Goal: Information Seeking & Learning: Learn about a topic

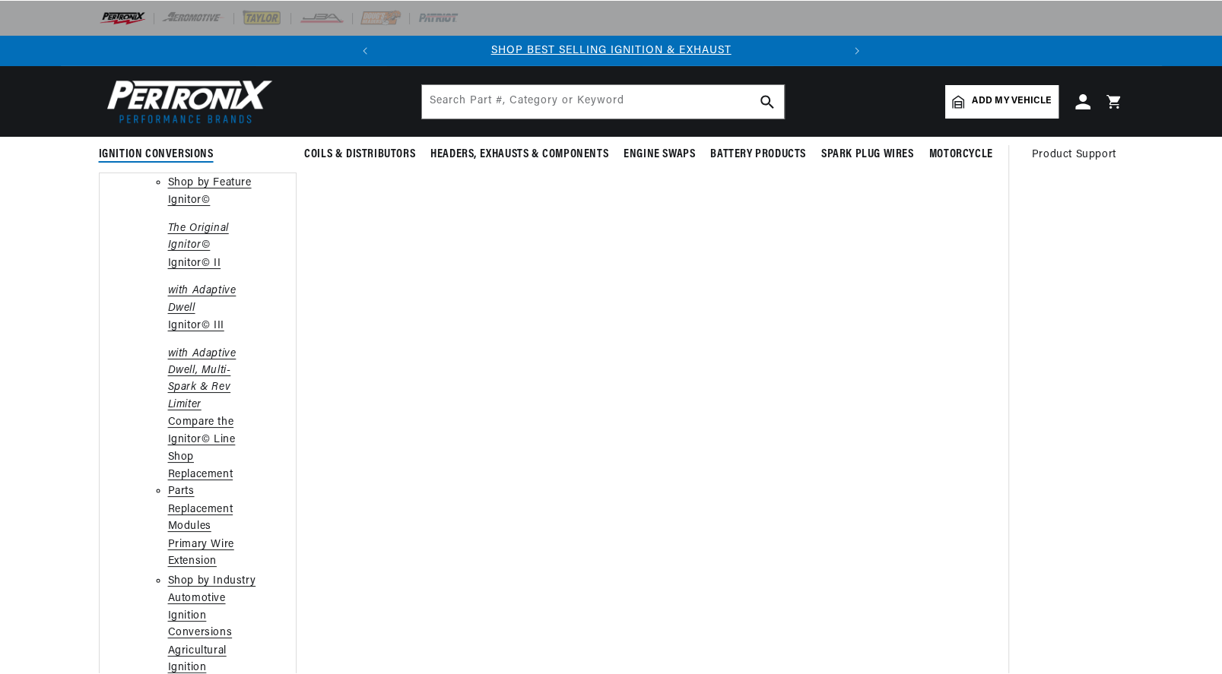
scroll to position [0, 484]
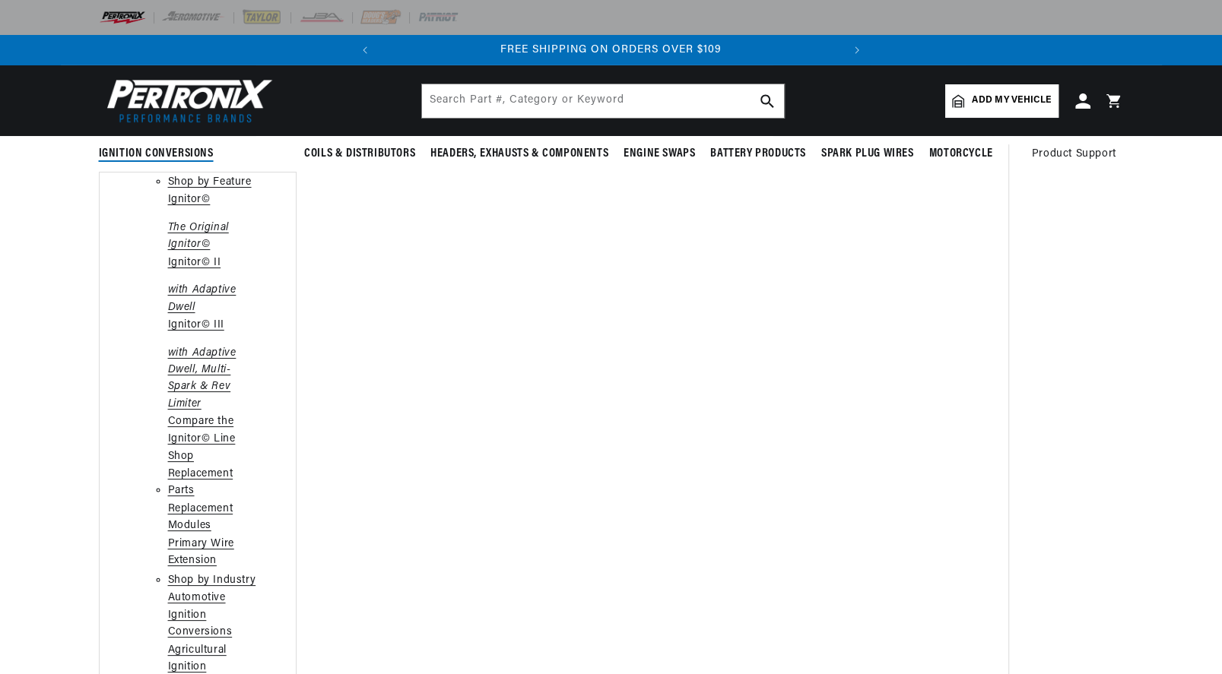
click at [179, 253] on link "Ignitor© The Original Ignitor©" at bounding box center [213, 223] width 90 height 62
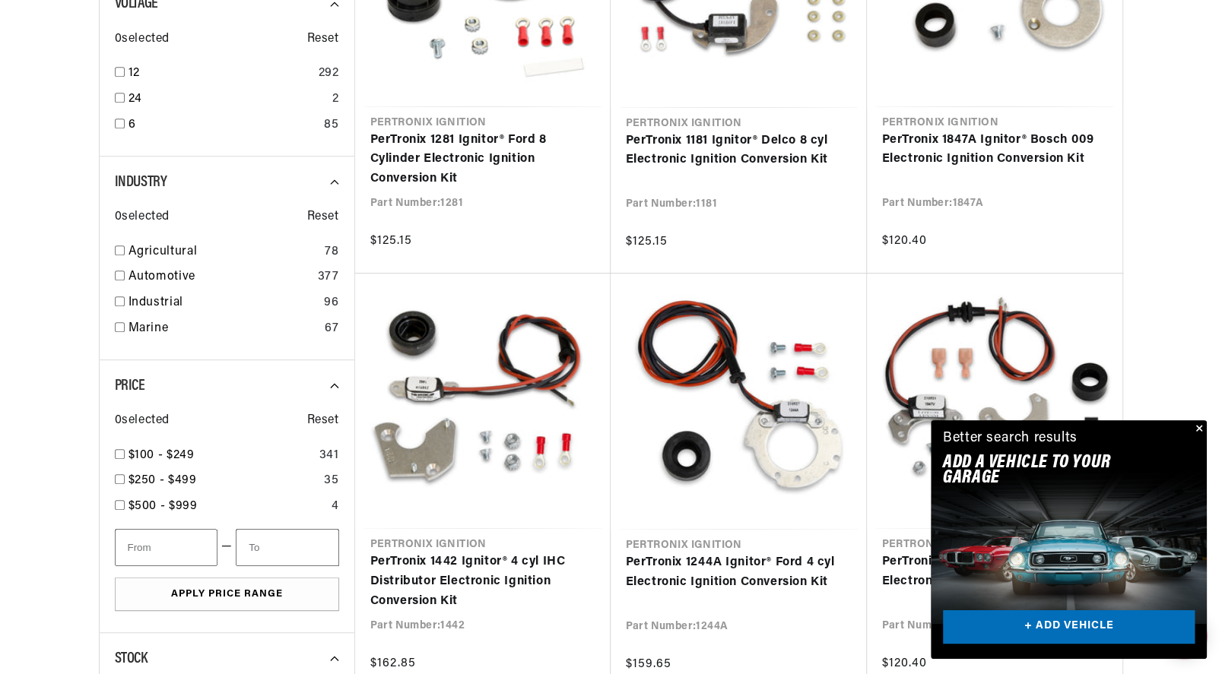
click at [1198, 425] on button "Close" at bounding box center [1197, 429] width 18 height 18
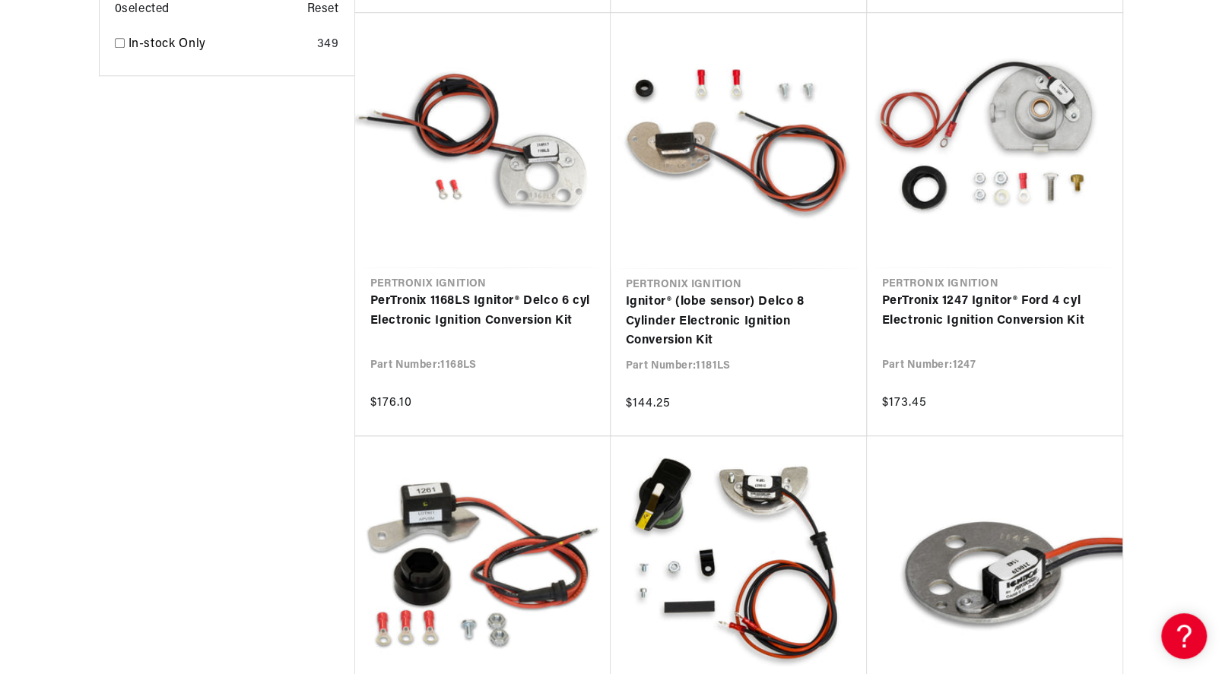
scroll to position [0, 461]
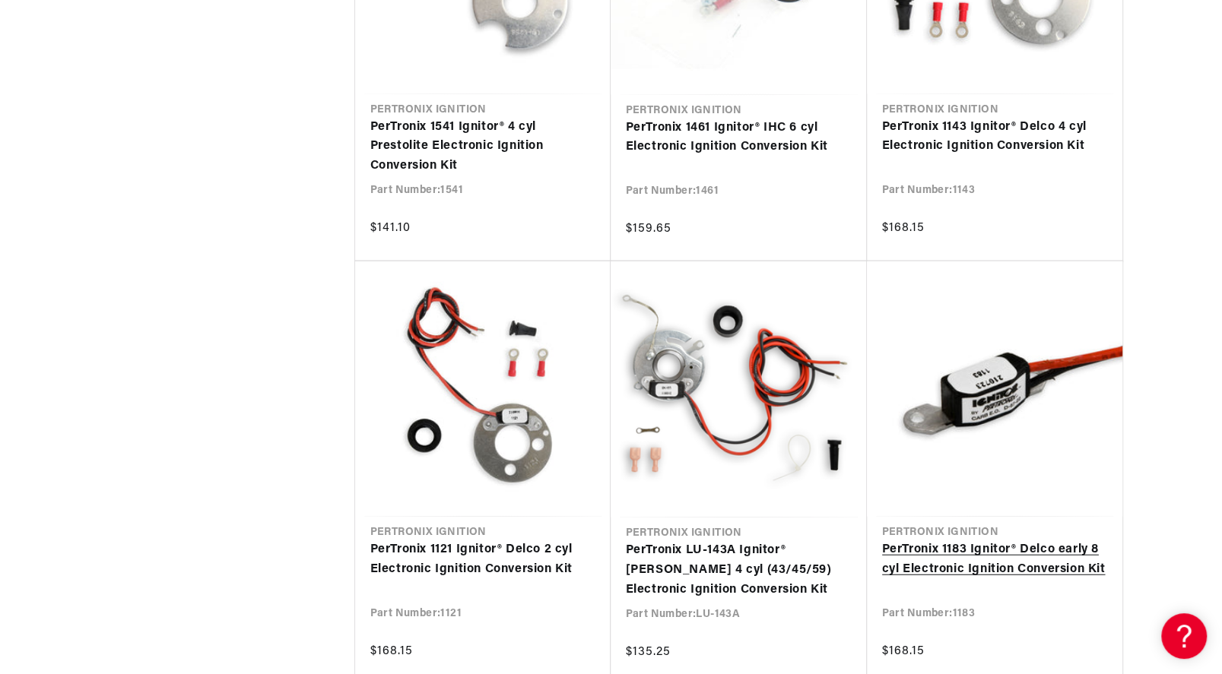
scroll to position [2813, 0]
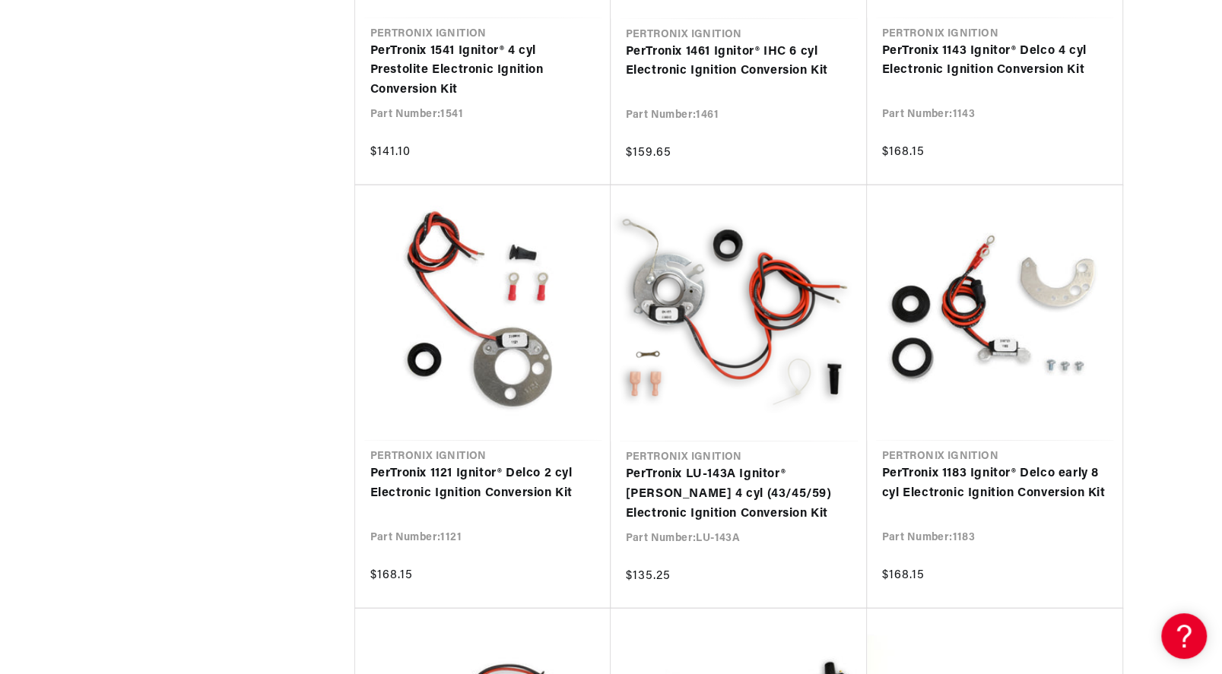
drag, startPoint x: 1220, startPoint y: 382, endPoint x: 1195, endPoint y: 190, distance: 194.1
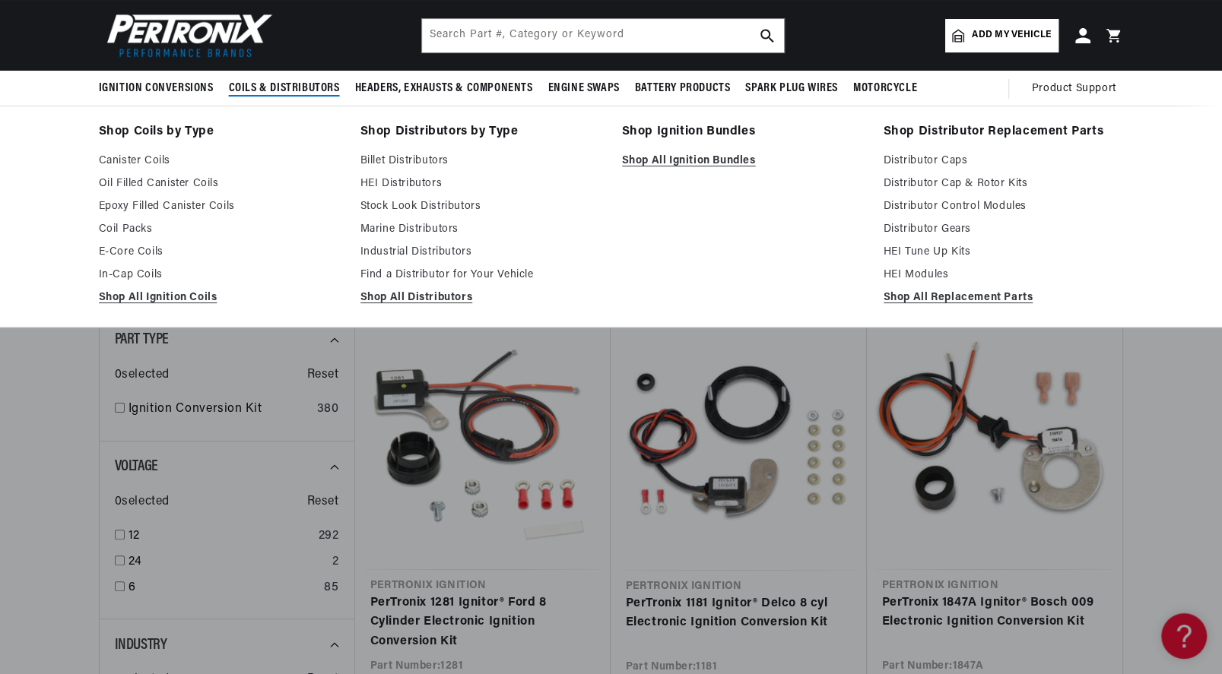
scroll to position [0, 461]
click at [281, 89] on span "Coils & Distributors" at bounding box center [284, 89] width 111 height 16
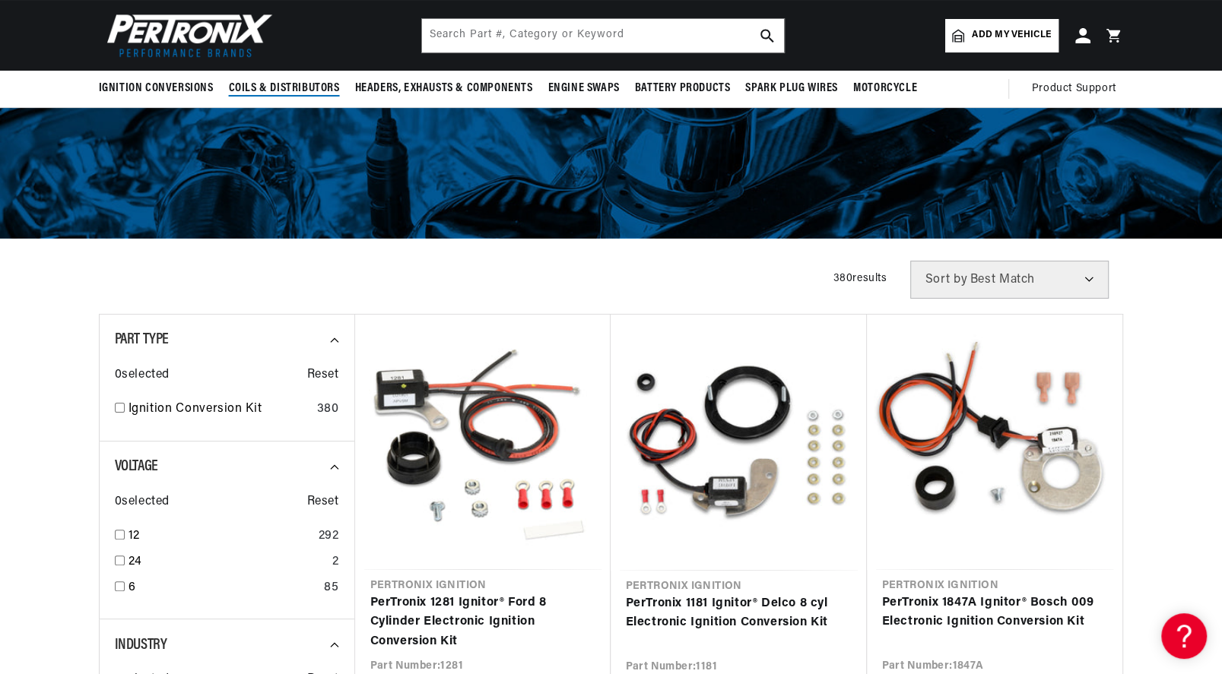
scroll to position [0, 0]
click at [281, 89] on span "Coils & Distributors" at bounding box center [284, 89] width 111 height 16
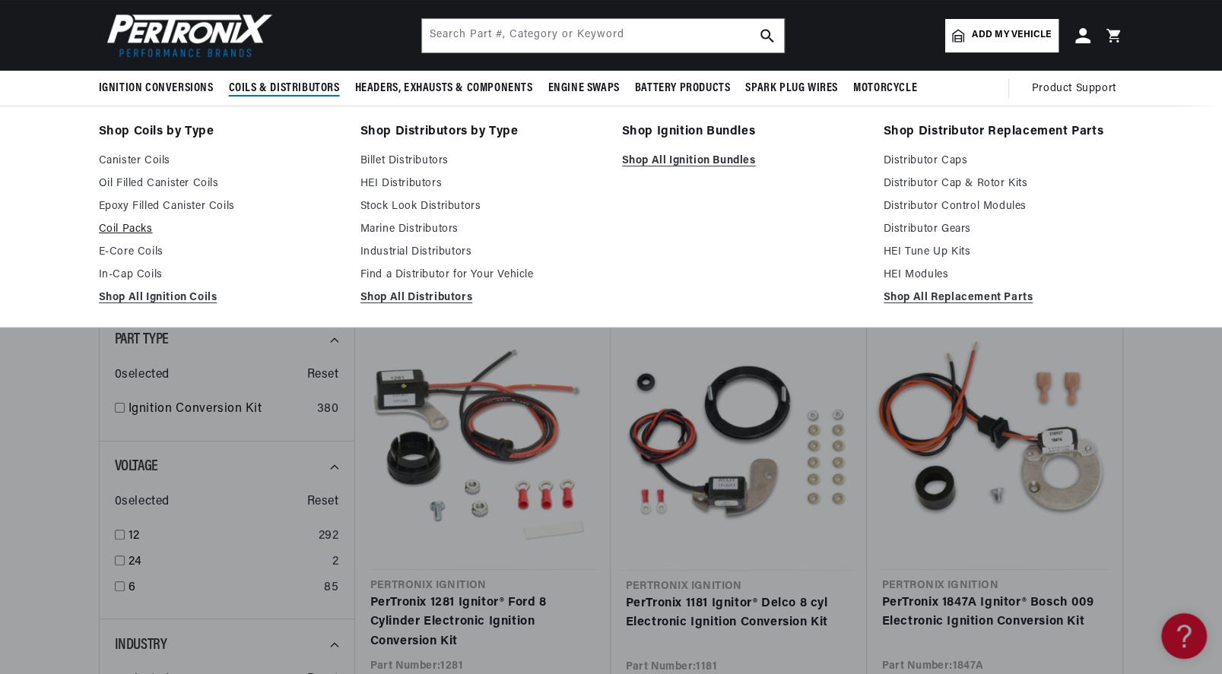
scroll to position [0, 461]
click at [966, 180] on link "Distributor Cap & Rotor Kits" at bounding box center [1004, 184] width 240 height 18
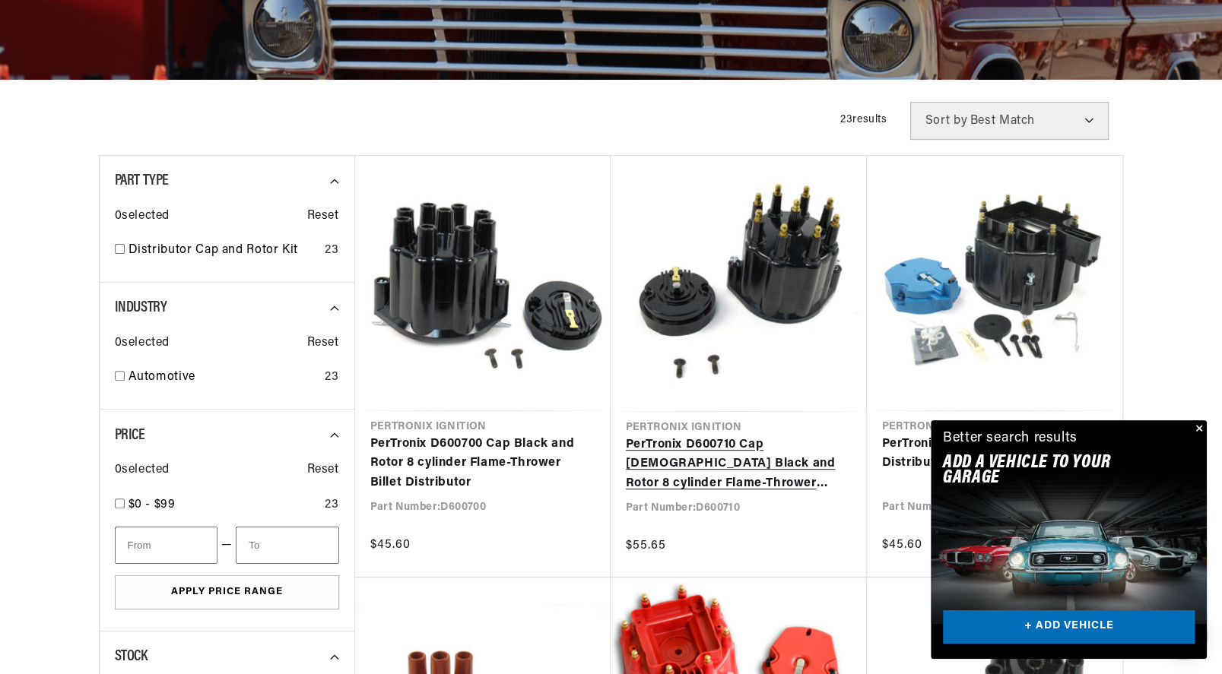
scroll to position [380, 0]
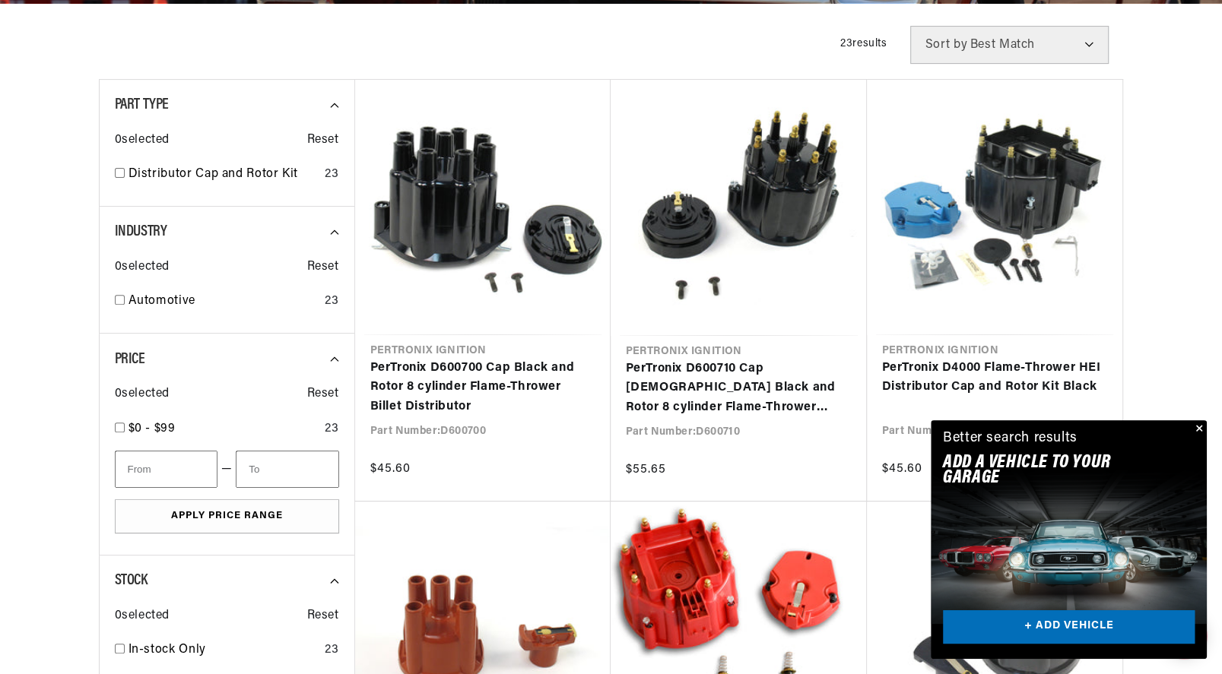
click at [1198, 428] on button "Close" at bounding box center [1197, 429] width 18 height 18
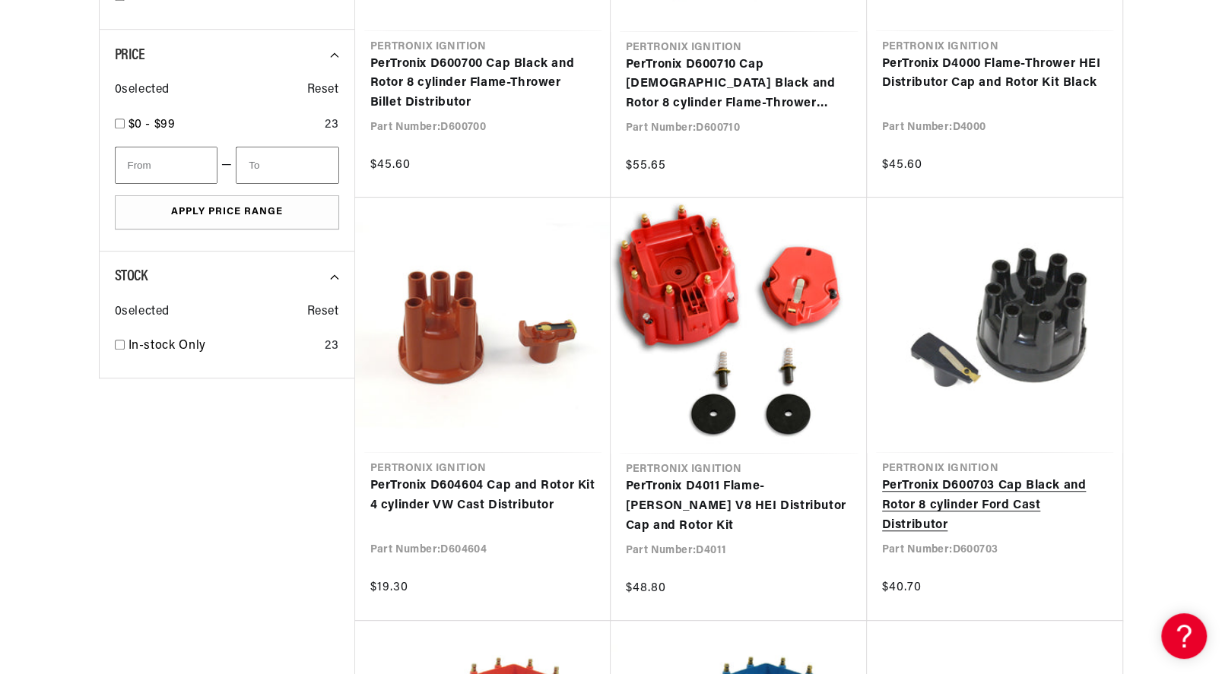
scroll to position [0, 461]
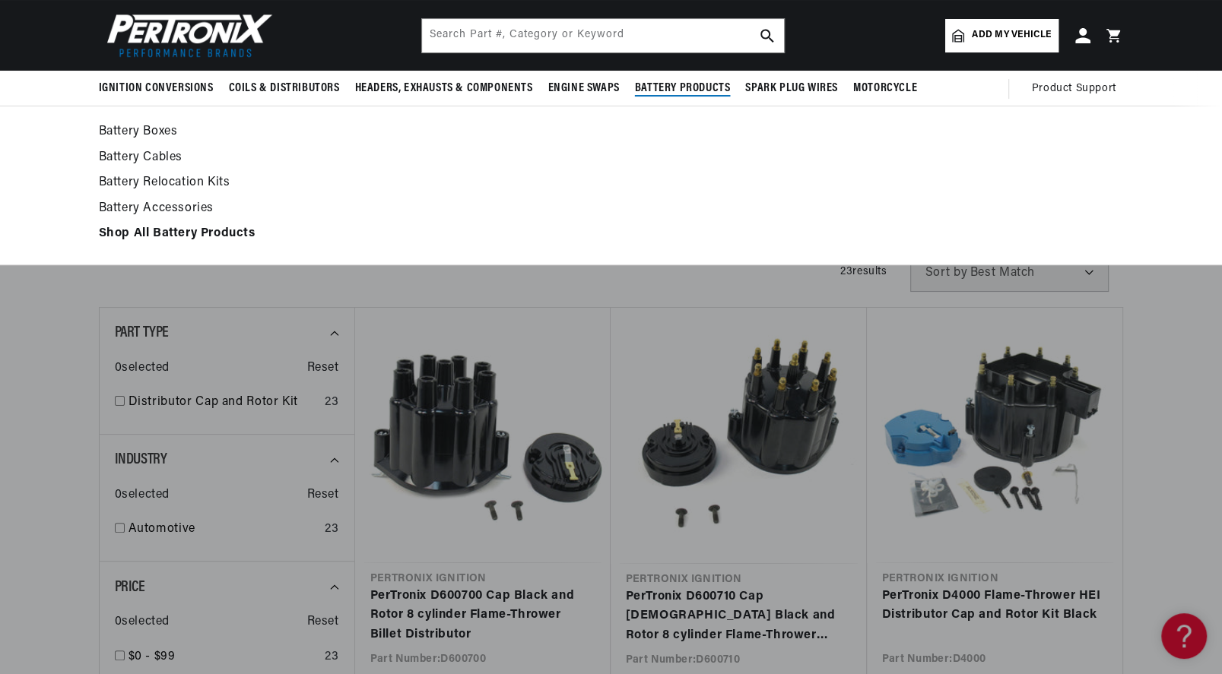
scroll to position [0, 461]
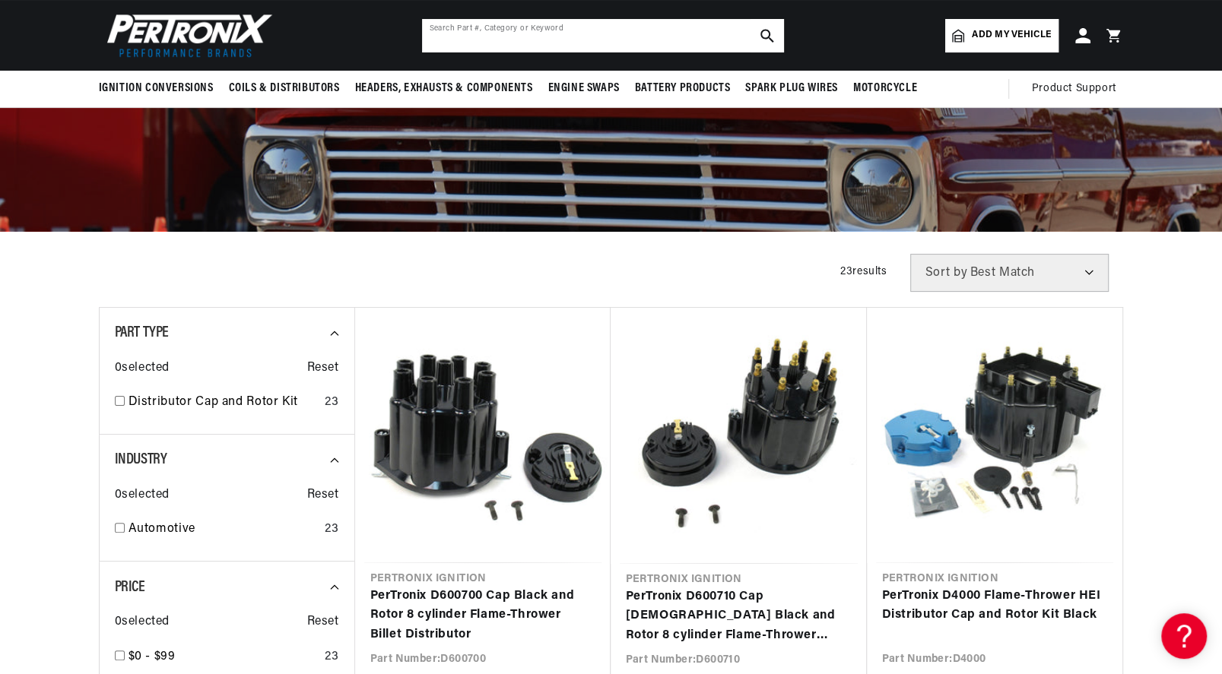
click at [619, 39] on input "text" at bounding box center [603, 35] width 362 height 33
type input "VW"
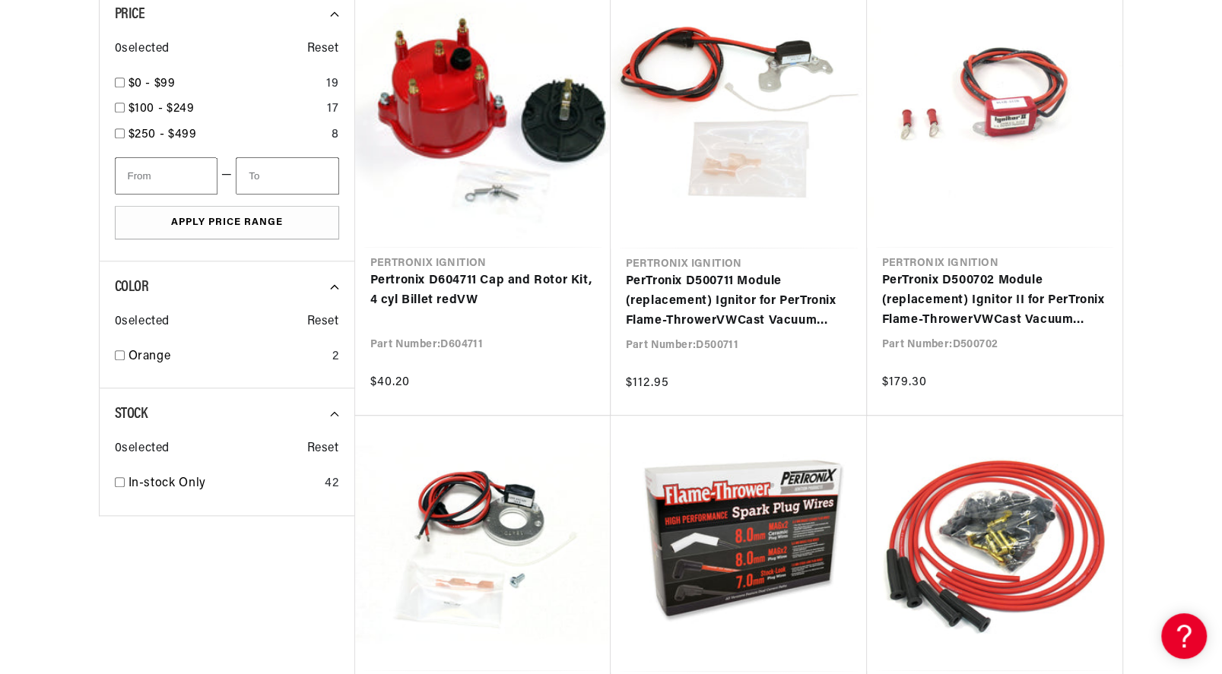
scroll to position [1217, 0]
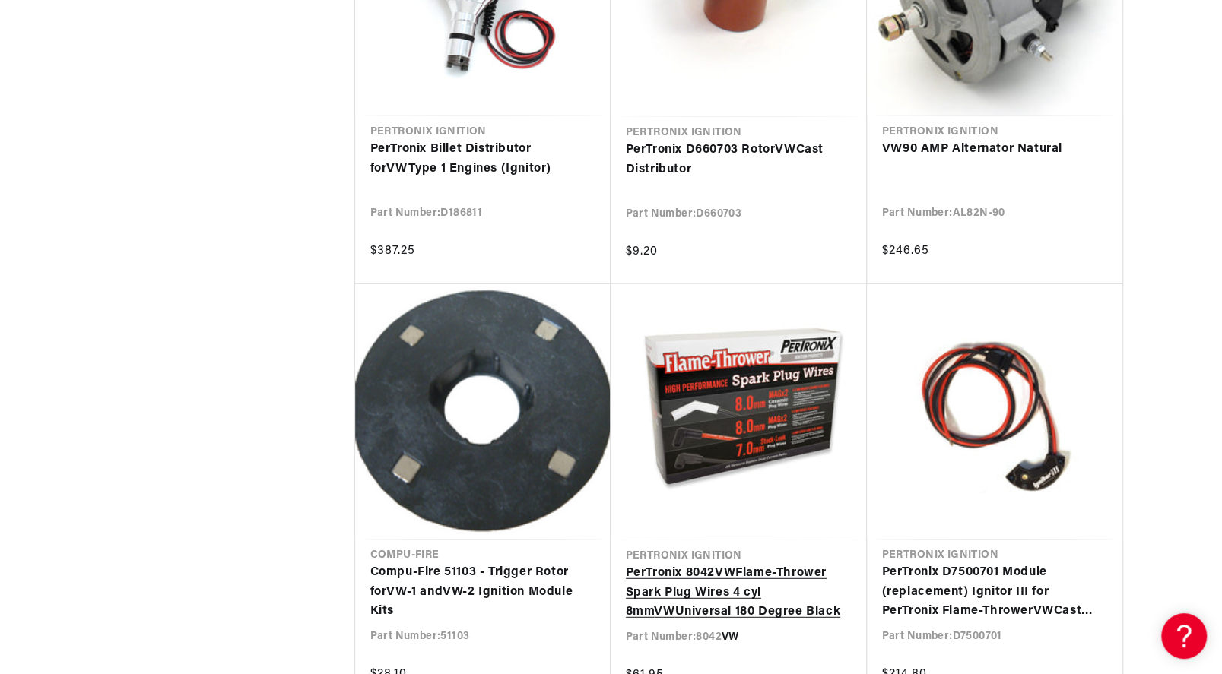
scroll to position [3041, 0]
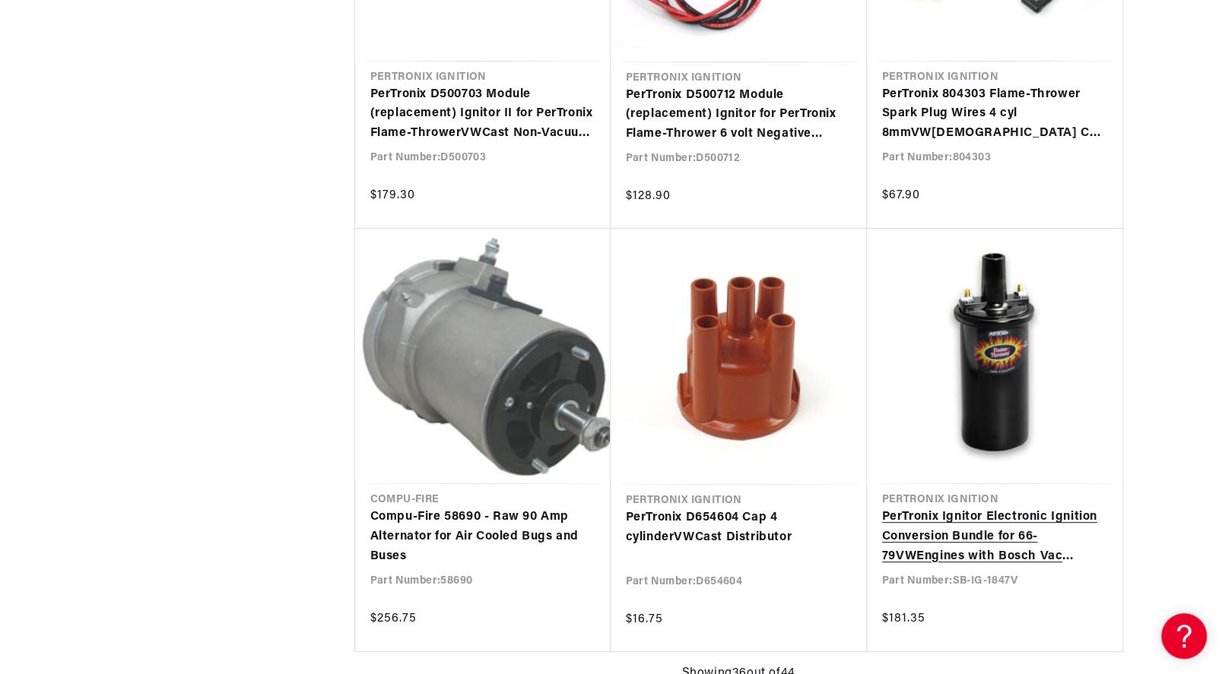
scroll to position [0, 461]
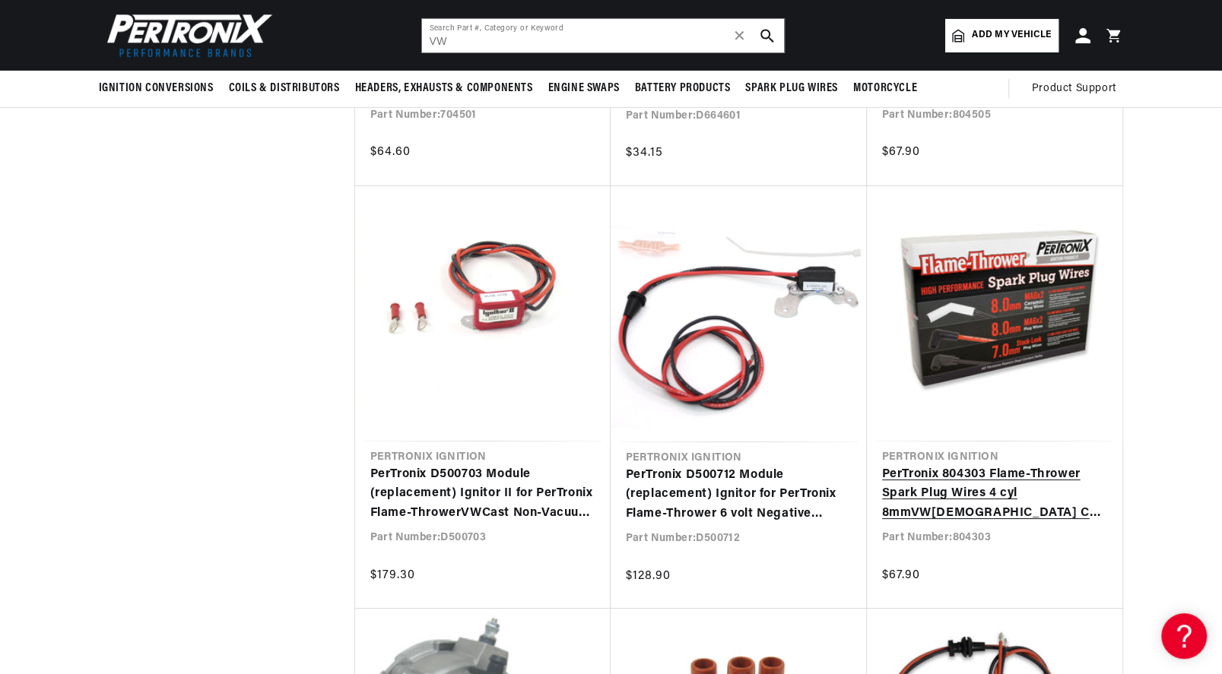
scroll to position [0, 461]
click at [978, 465] on link "PerTronix 804303 Flame-Thrower Spark Plug Wires 4 cyl 8mm VW Male Cap Blue" at bounding box center [994, 494] width 225 height 59
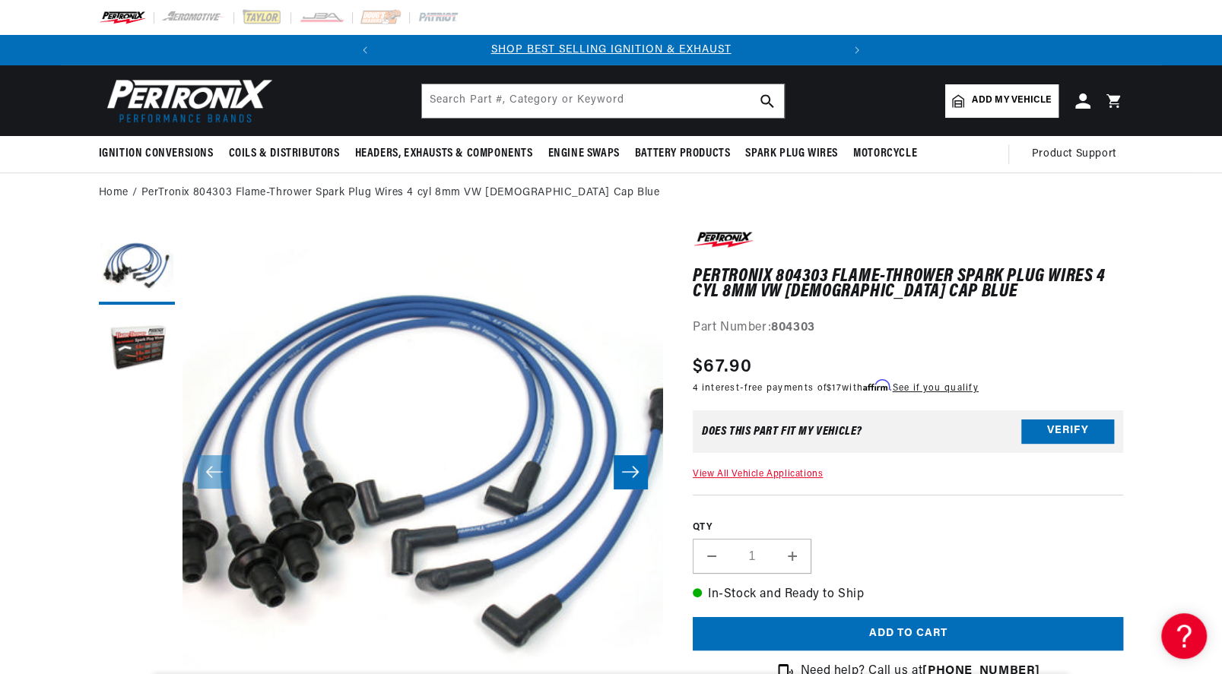
scroll to position [0, 461]
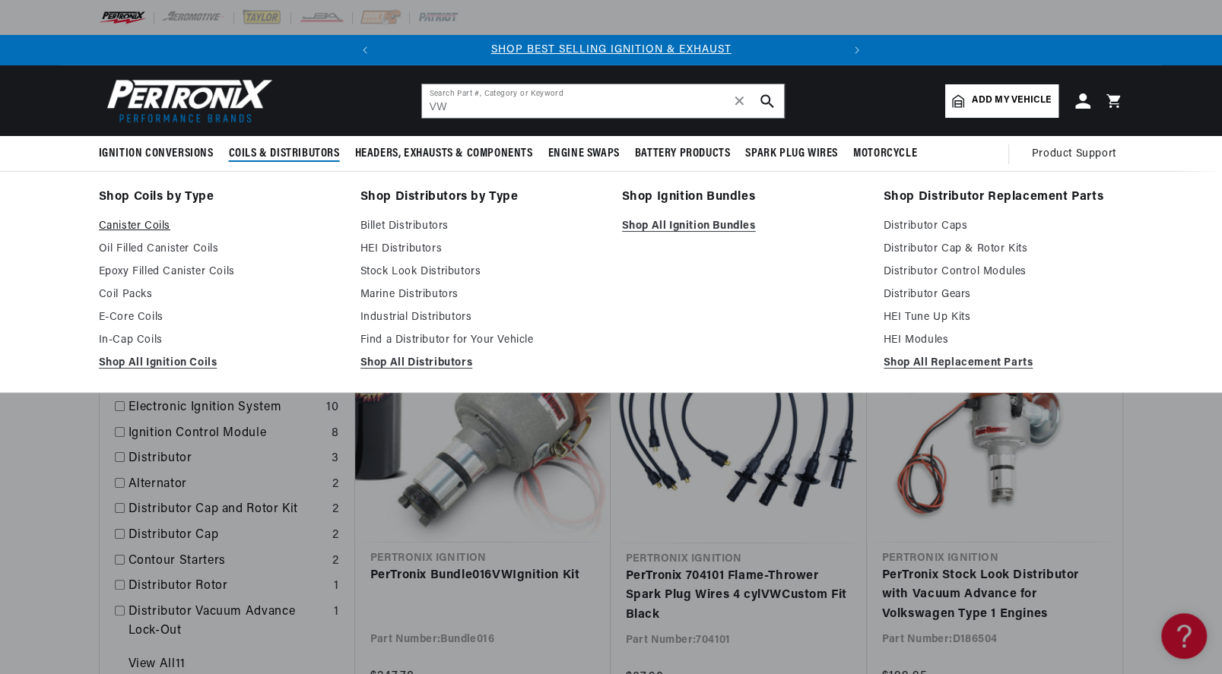
click at [129, 227] on link "Canister Coils" at bounding box center [219, 226] width 240 height 18
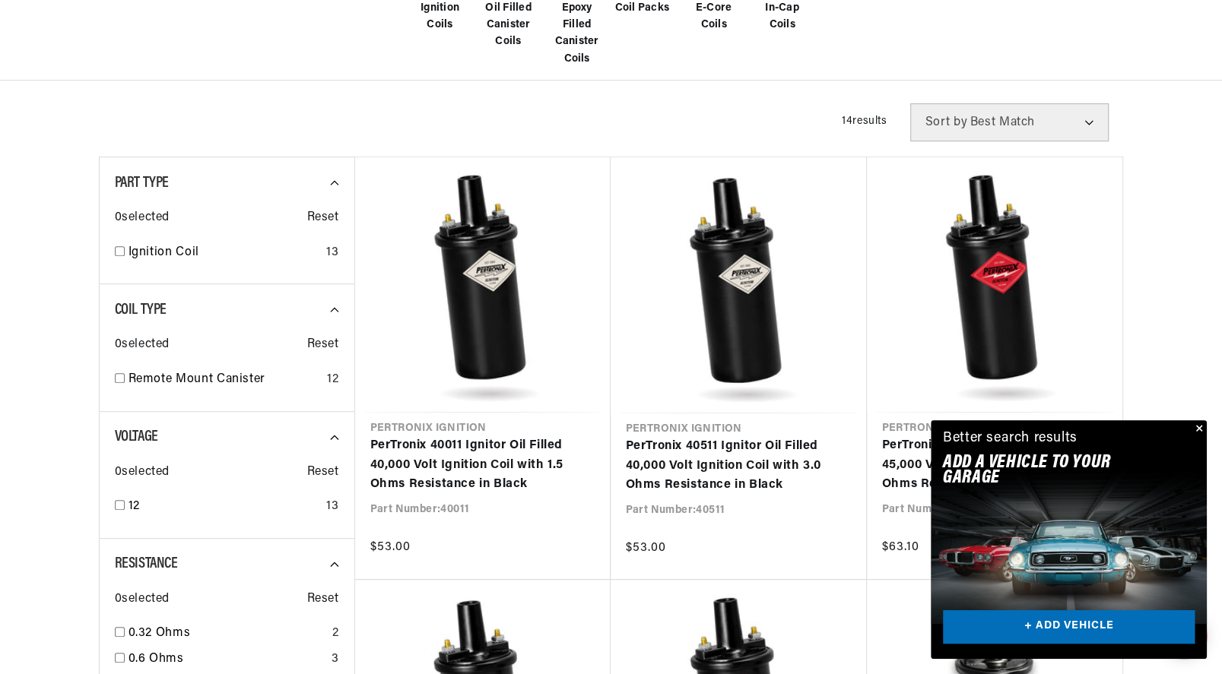
click at [1202, 428] on button "Close" at bounding box center [1197, 429] width 18 height 18
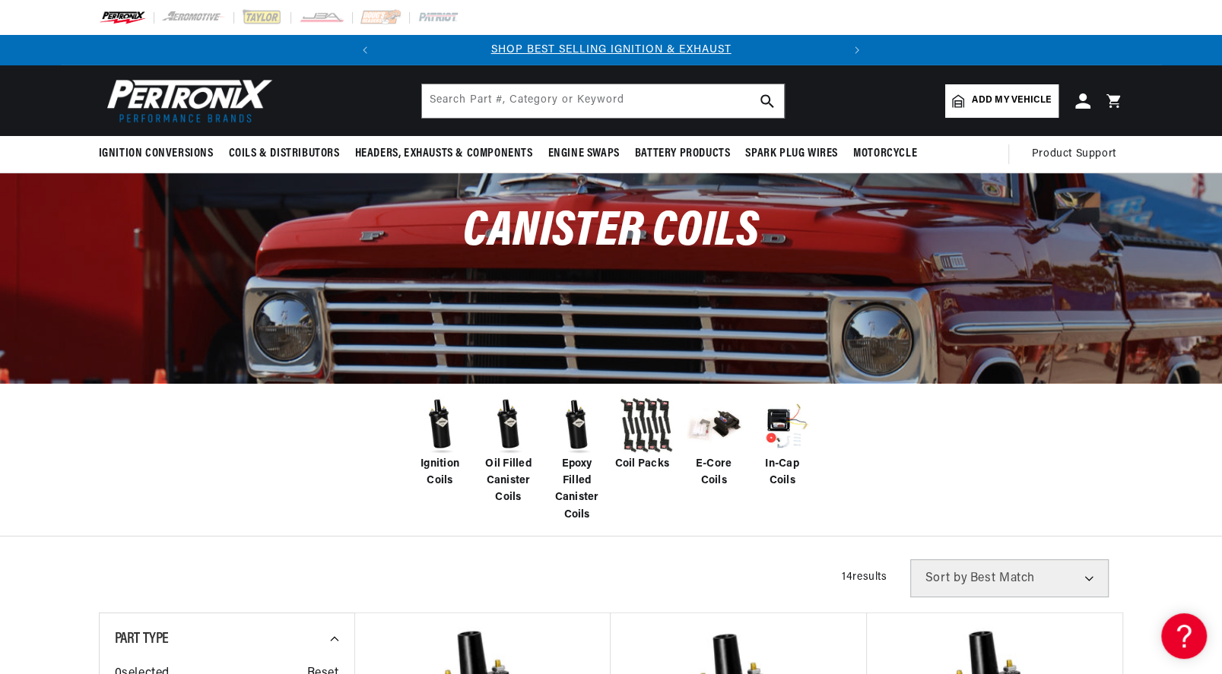
click at [569, 468] on span "Epoxy Filled Canister Coils" at bounding box center [577, 490] width 61 height 68
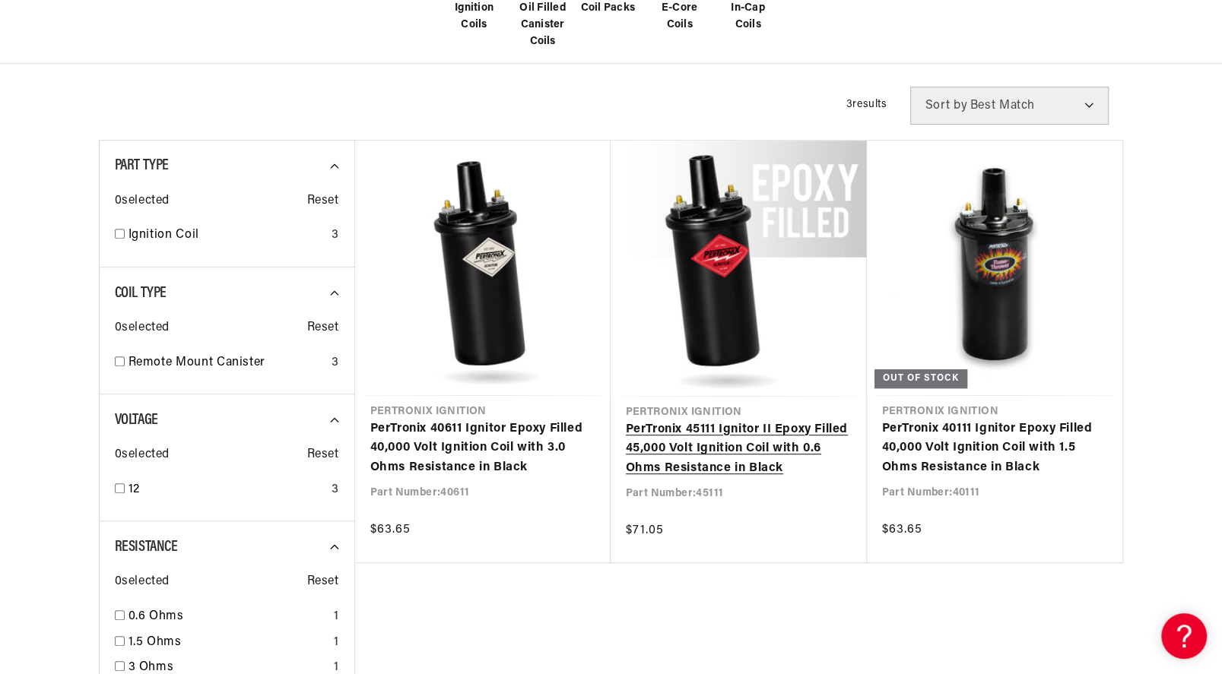
scroll to position [532, 0]
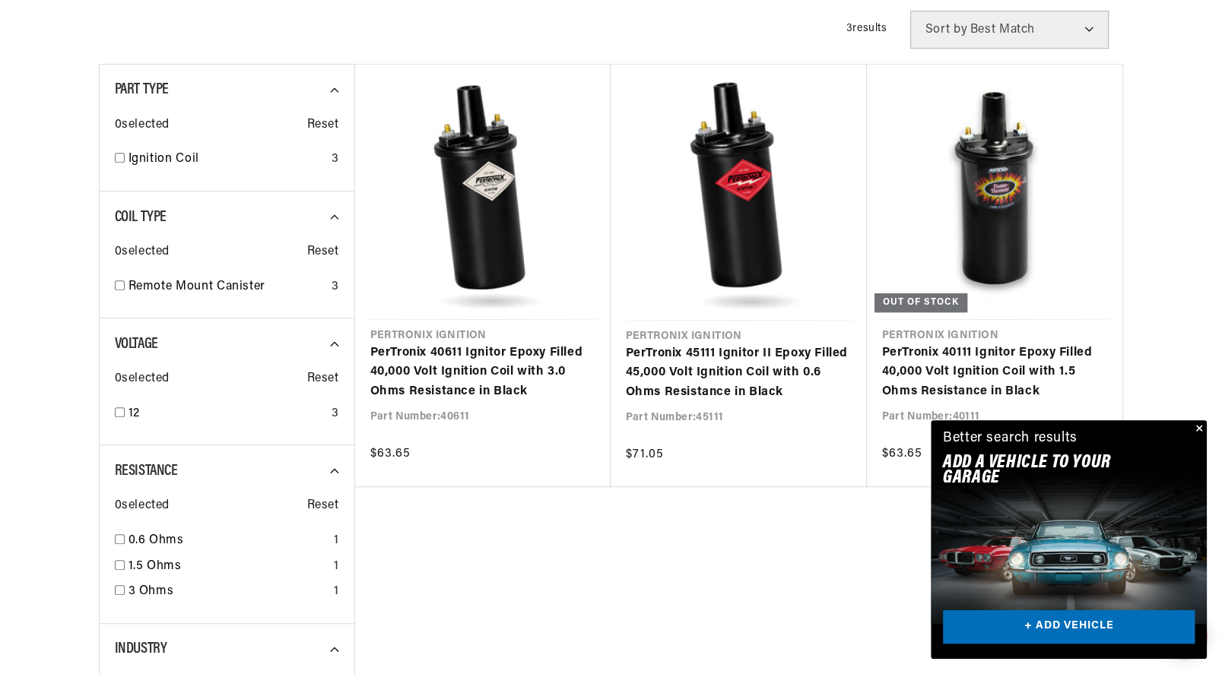
click at [746, 561] on div "Pertronix Ignition PerTronix 40611 Ignitor Epoxy Filled 40,000 Volt Ignition Co…" at bounding box center [738, 401] width 769 height 674
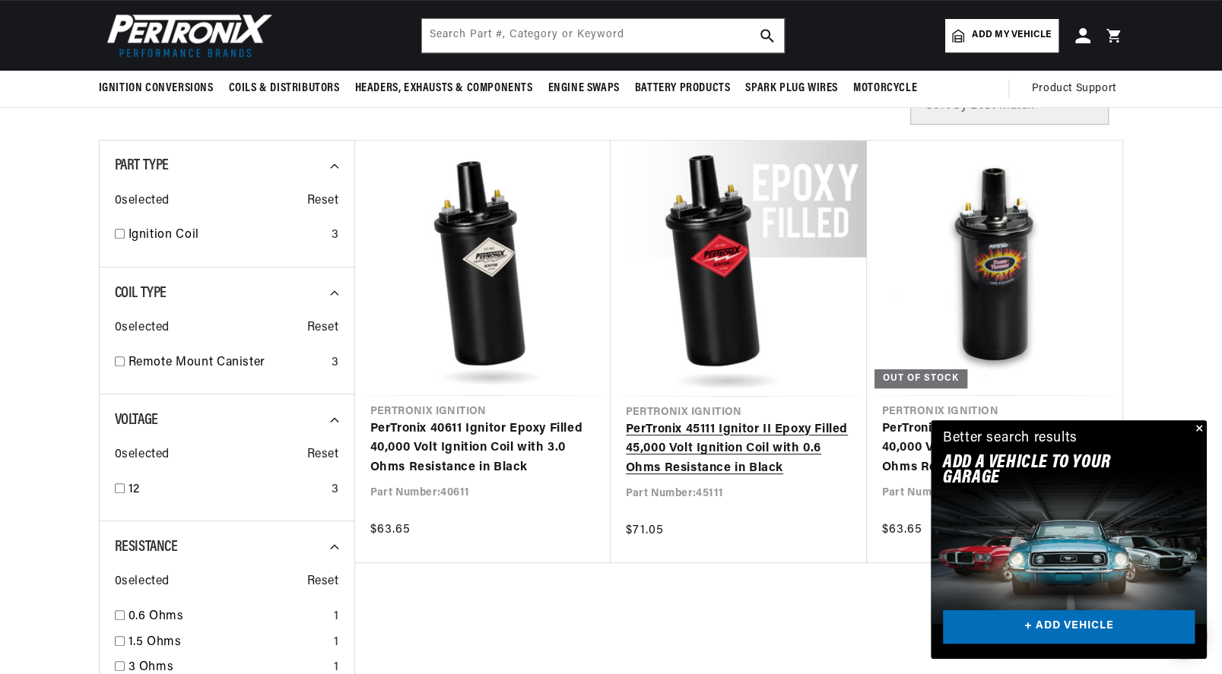
scroll to position [0, 461]
click at [722, 449] on link "PerTronix 45111 Ignitor II Epoxy Filled 45,000 Volt Ignition Coil with 0.6 Ohms…" at bounding box center [739, 449] width 226 height 59
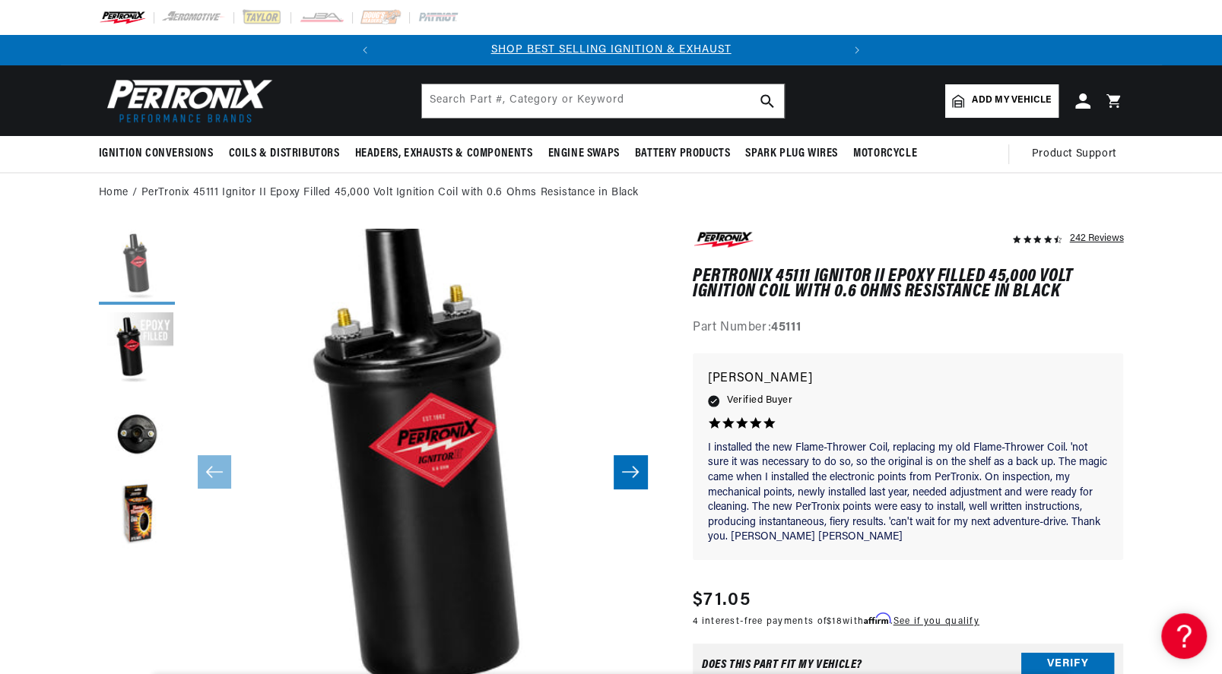
click at [137, 260] on button "Load image 1 in gallery view" at bounding box center [137, 267] width 76 height 76
click at [627, 465] on icon "Slide right" at bounding box center [630, 472] width 18 height 15
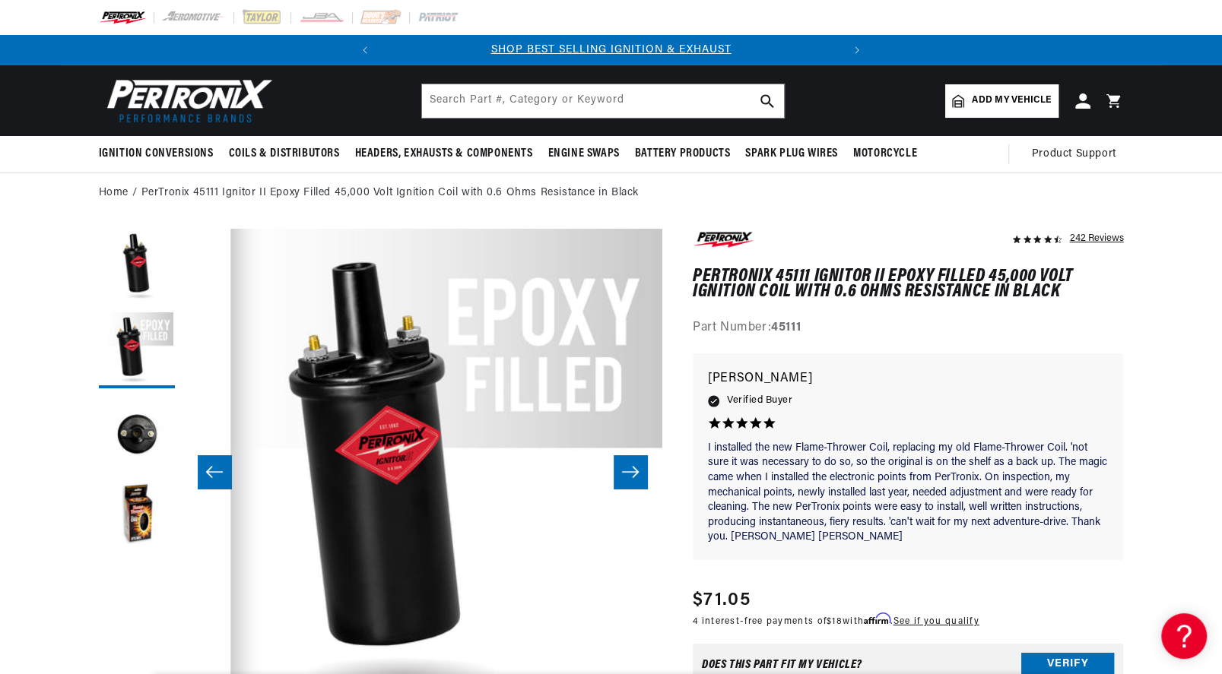
scroll to position [0, 461]
click at [632, 467] on icon "Slide right" at bounding box center [630, 472] width 17 height 11
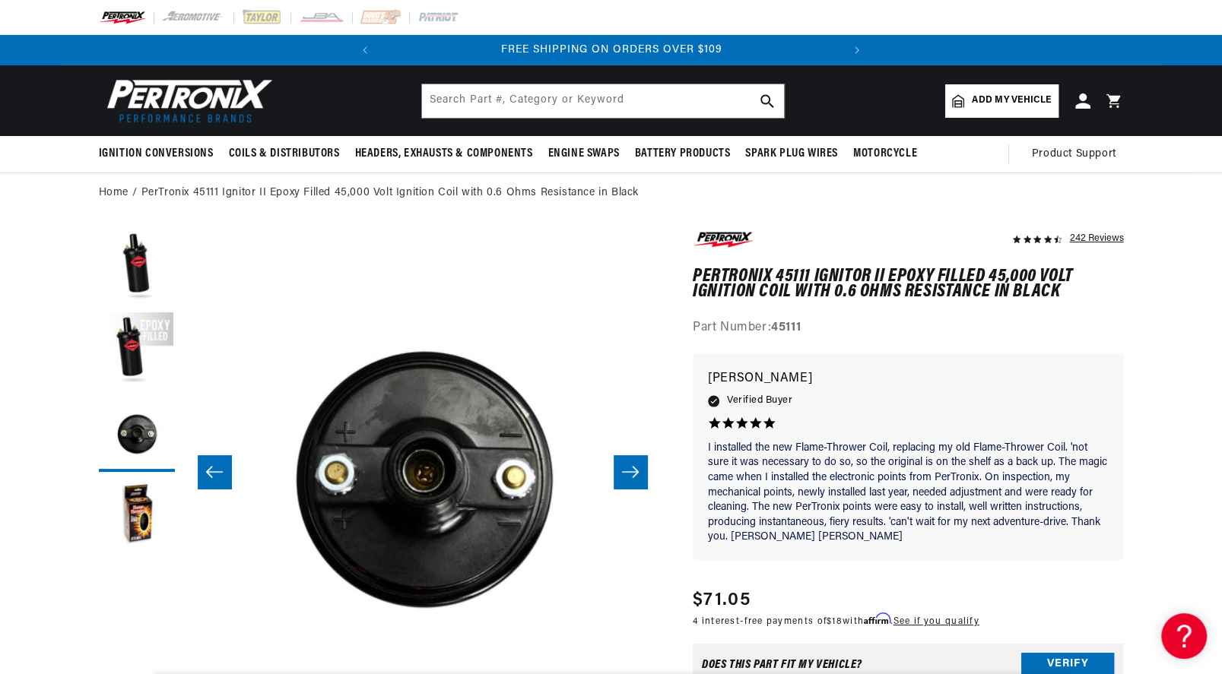
click at [633, 468] on icon "Slide right" at bounding box center [630, 472] width 17 height 11
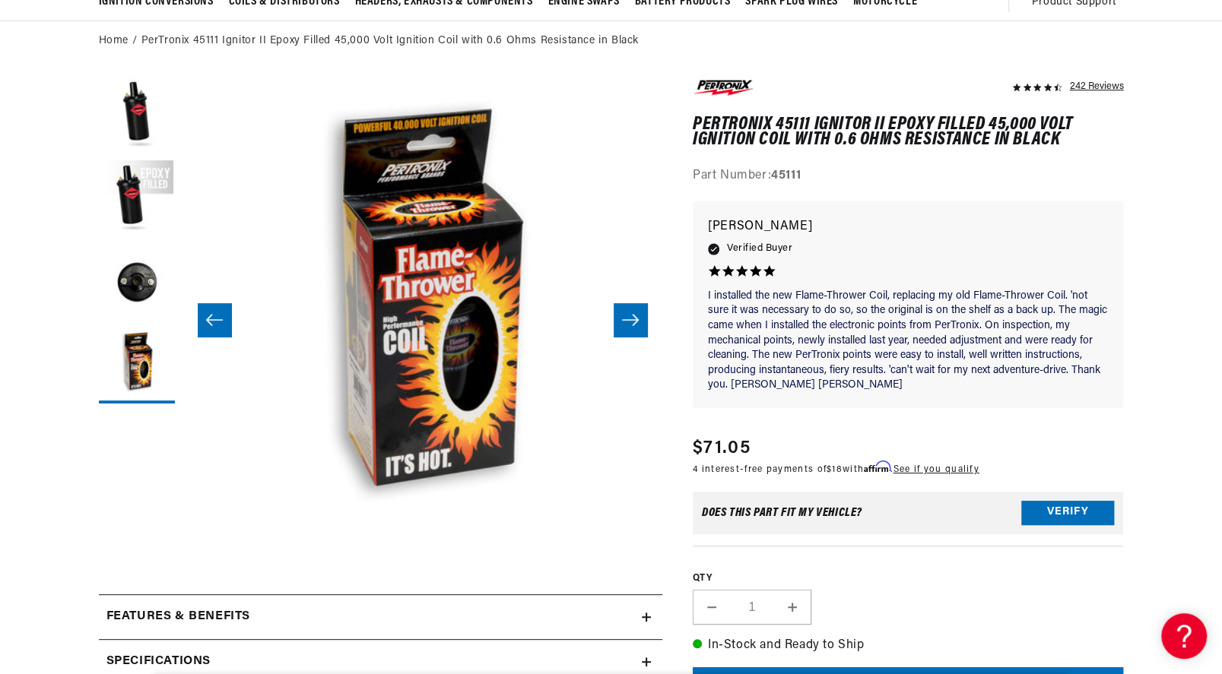
scroll to position [304, 0]
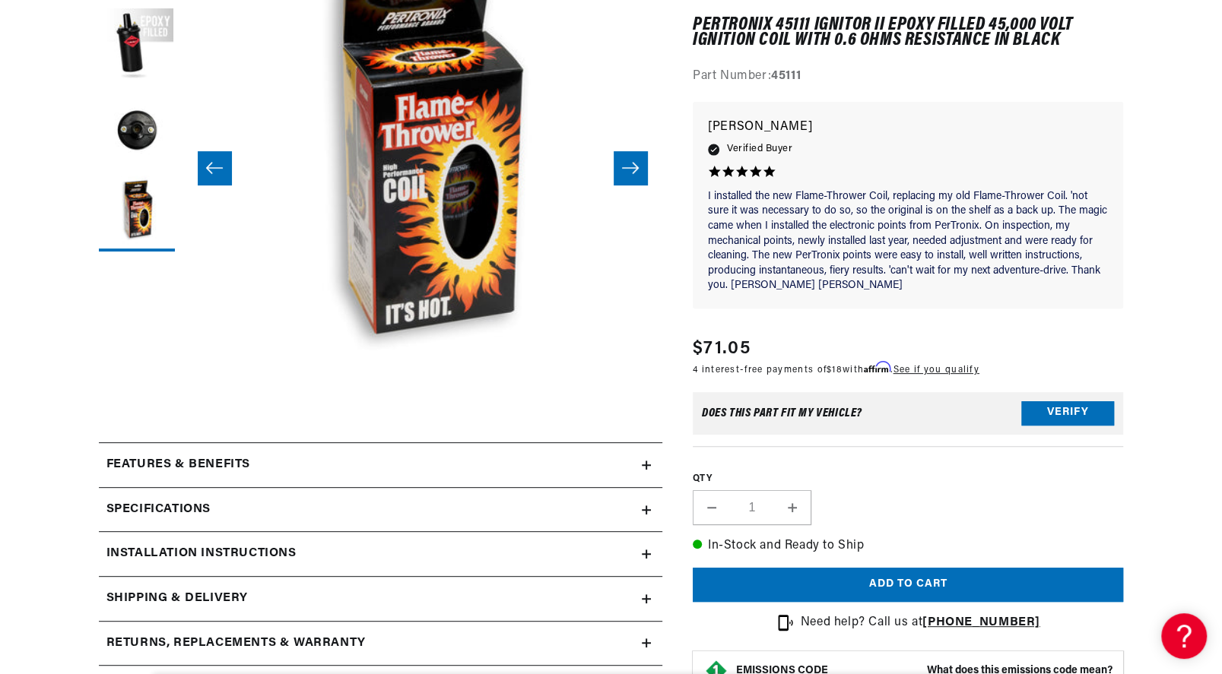
click at [644, 469] on icon at bounding box center [646, 465] width 9 height 9
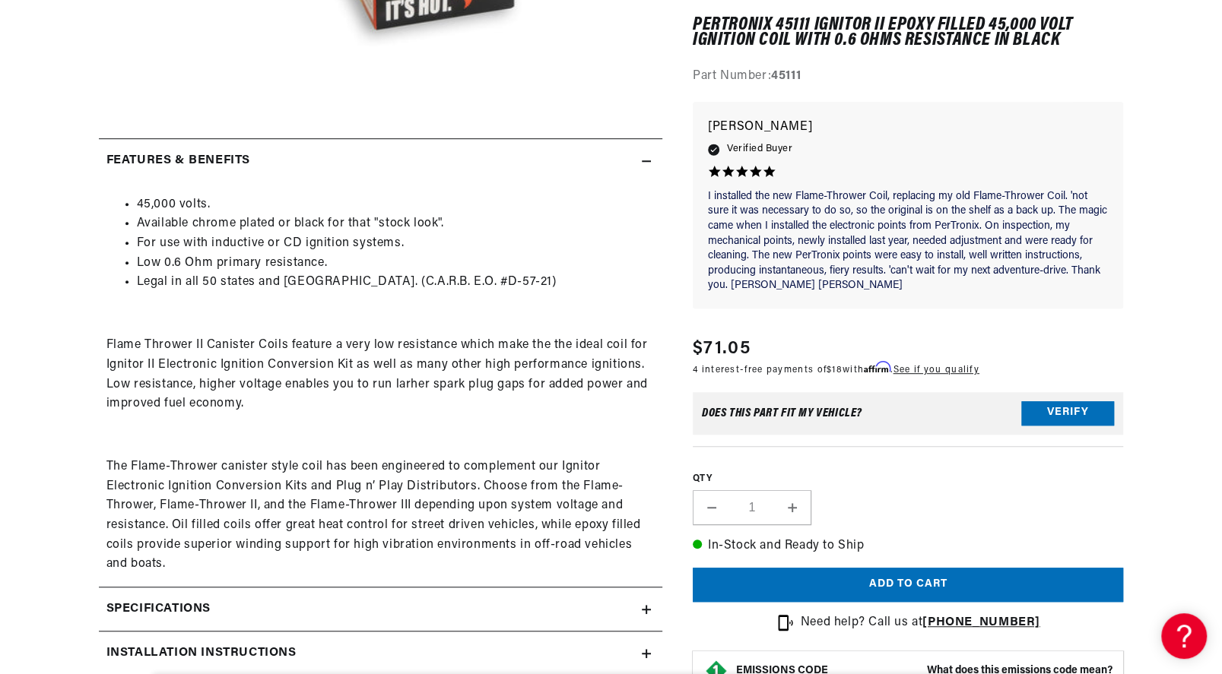
scroll to position [0, 461]
click at [223, 415] on div "45,000 volts. Available chrome plated or black for that "stock look". For use w…" at bounding box center [380, 384] width 563 height 379
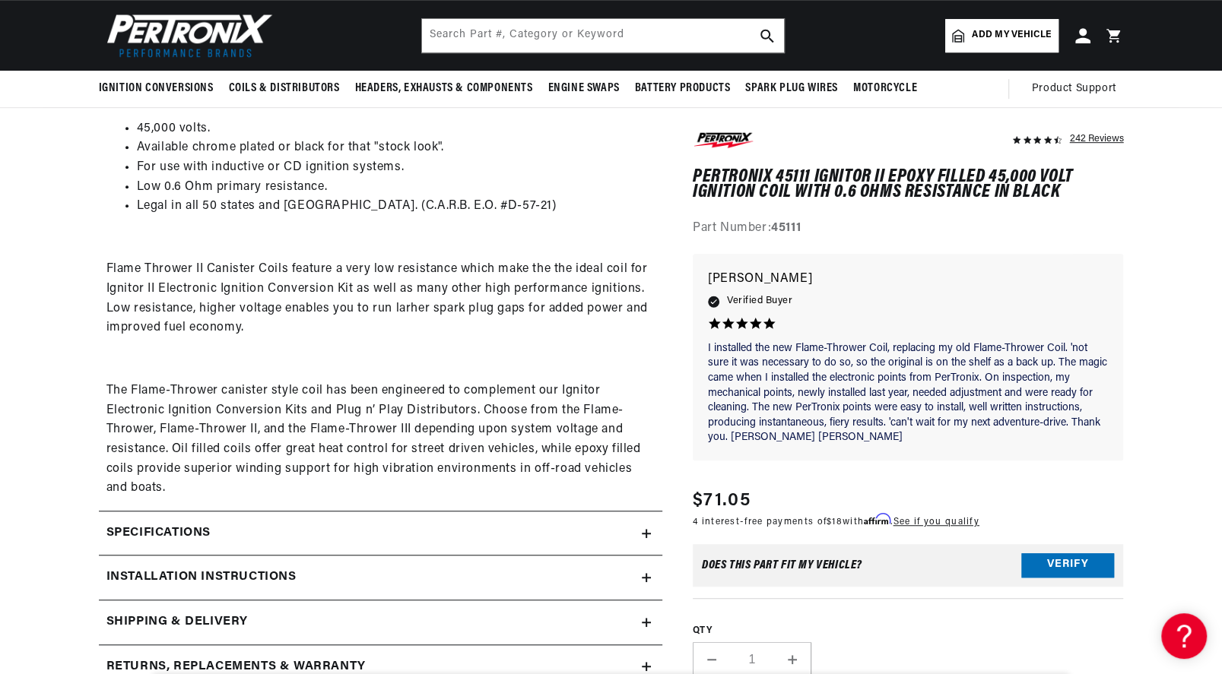
scroll to position [760, 0]
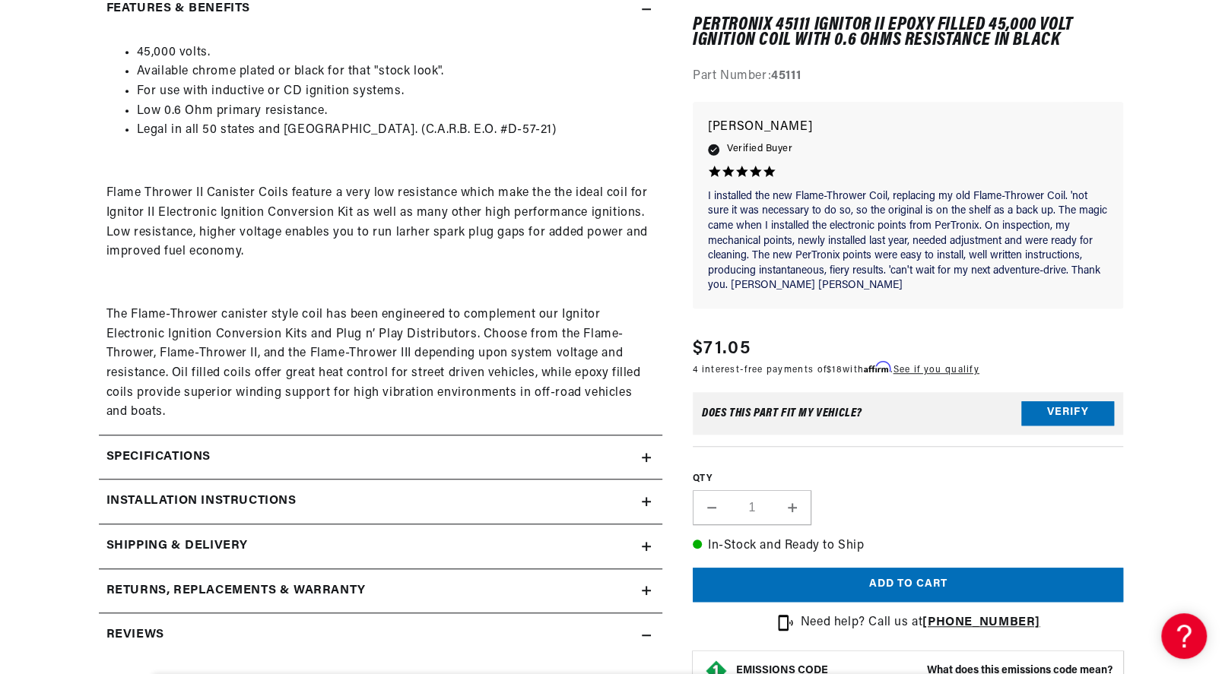
click at [646, 455] on icon at bounding box center [646, 457] width 0 height 9
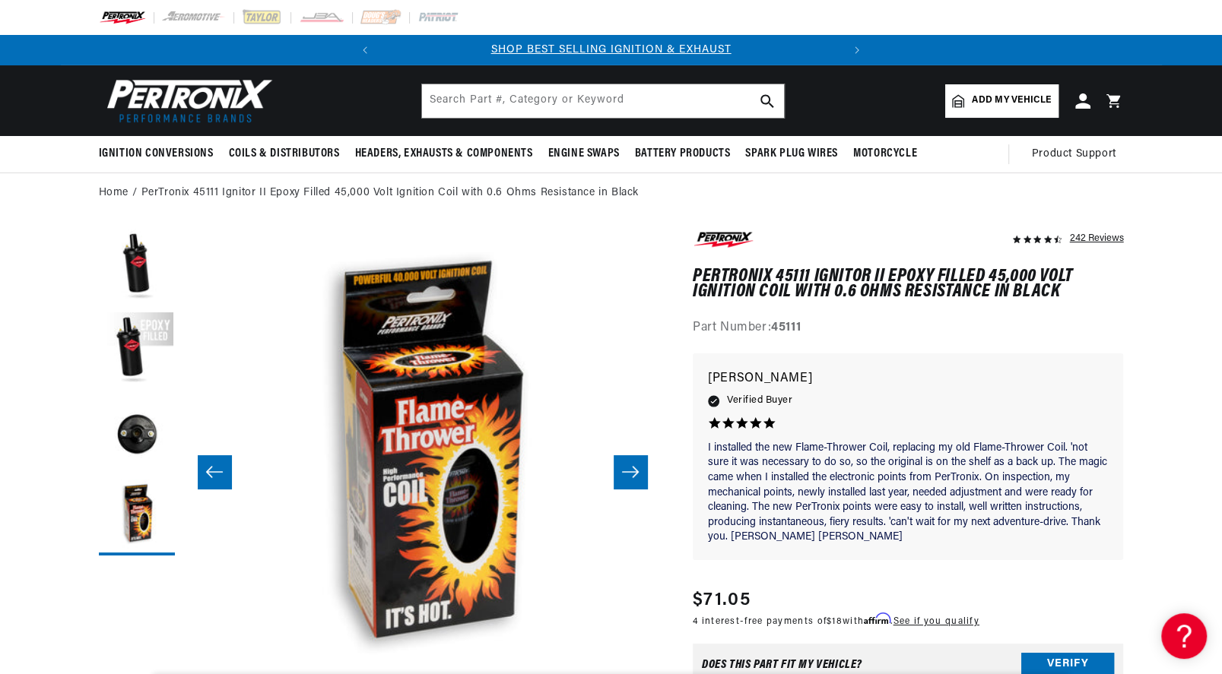
scroll to position [0, 0]
